Goal: Task Accomplishment & Management: Manage account settings

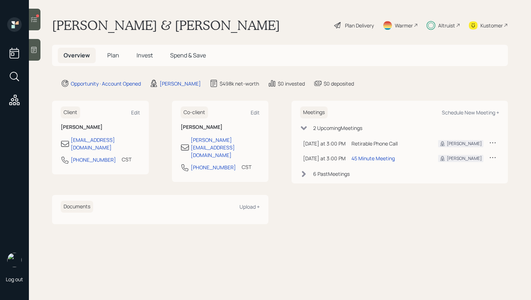
click at [38, 43] on div at bounding box center [35, 50] width 12 height 22
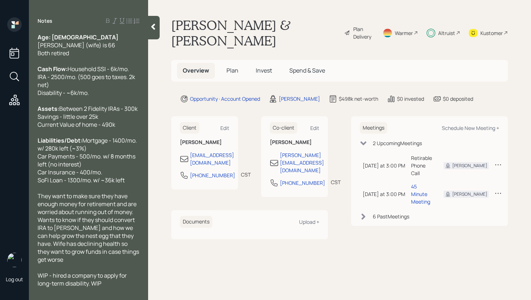
scroll to position [35, 0]
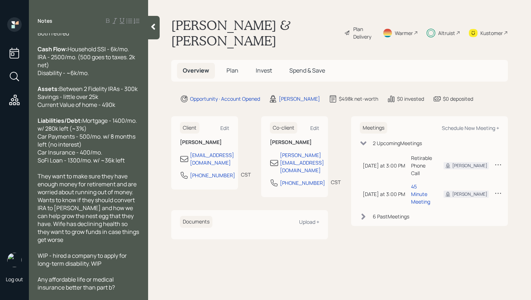
click at [155, 31] on div at bounding box center [154, 27] width 12 height 23
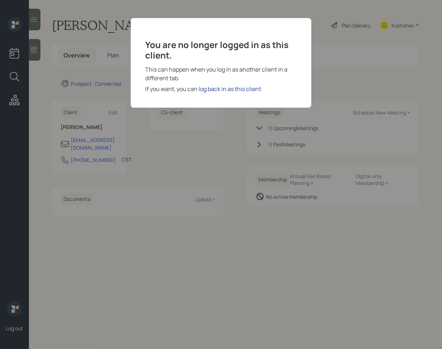
click at [227, 87] on div "log back in as this client" at bounding box center [230, 89] width 63 height 9
